Goal: Find specific page/section: Locate a particular part of the current website

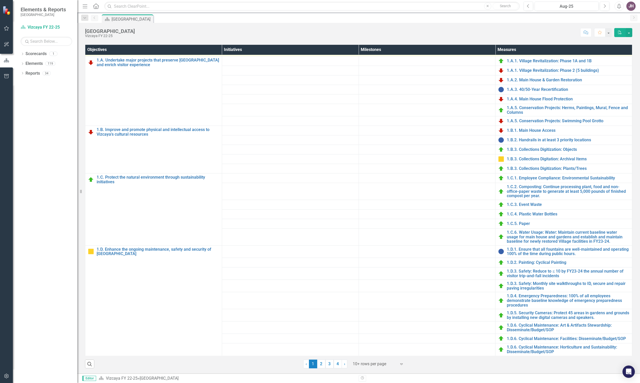
scroll to position [197, 0]
click at [319, 364] on link "2" at bounding box center [321, 364] width 8 height 9
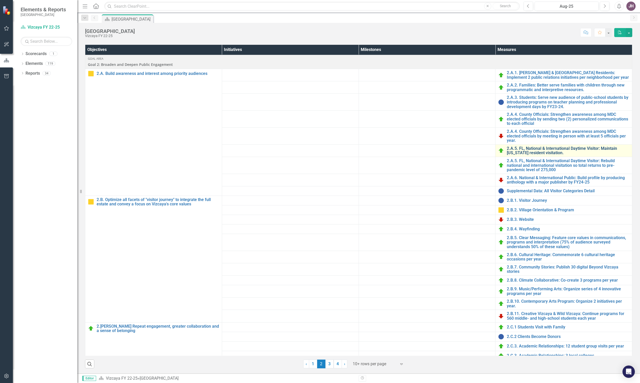
click at [531, 150] on link "2.A.5. FL, National & International Daytime Visitor: Maintain [US_STATE] reside…" at bounding box center [568, 150] width 123 height 9
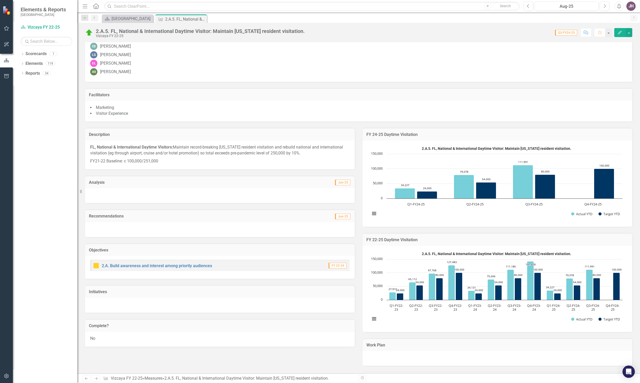
scroll to position [52, 0]
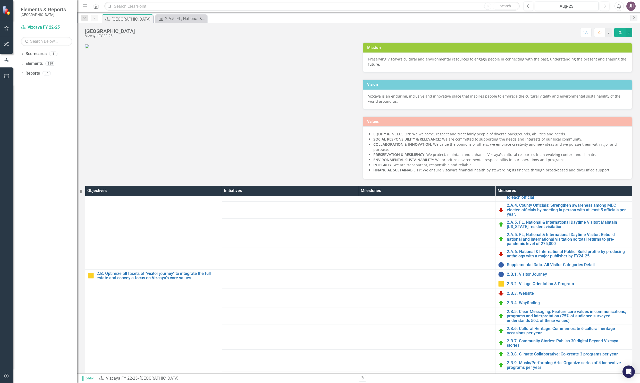
scroll to position [87, 0]
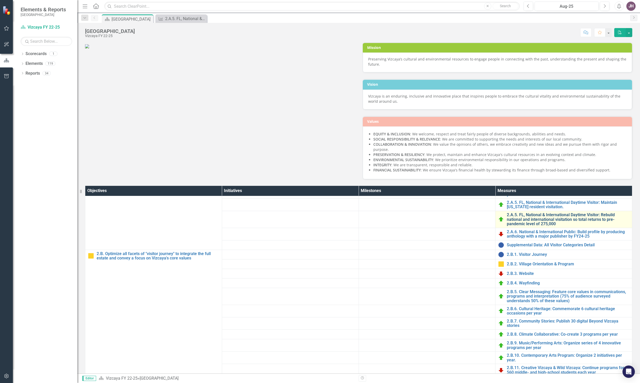
click at [519, 227] on link "2.A.5. FL, National & International Daytime Visitor: Rebuild national and inter…" at bounding box center [568, 220] width 123 height 14
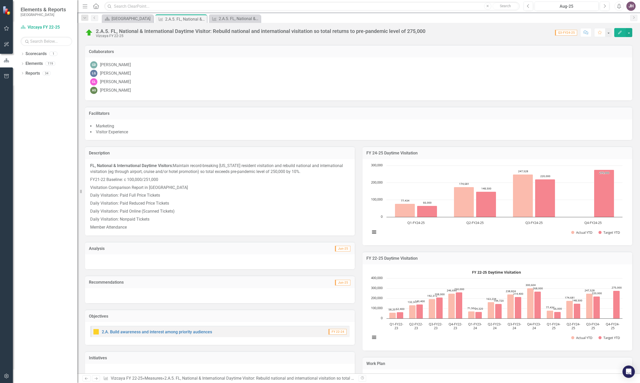
scroll to position [33, 0]
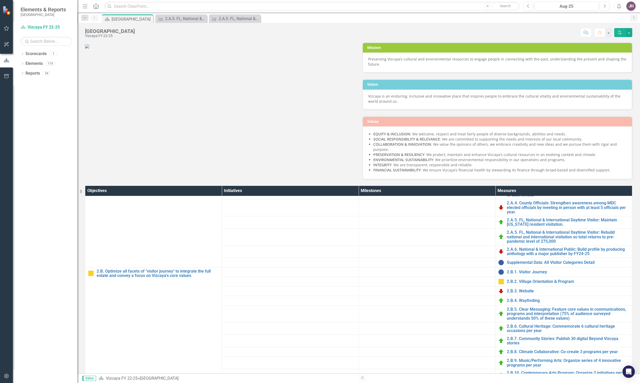
scroll to position [77, 0]
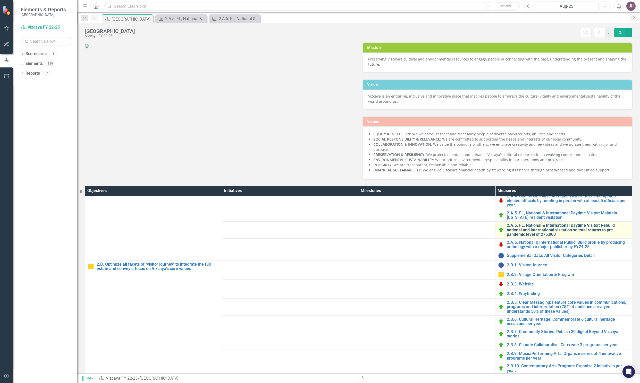
click at [516, 237] on link "2.A.5. FL, National & International Daytime Visitor: Rebuild national and inter…" at bounding box center [568, 230] width 123 height 14
